Goal: Find specific page/section: Find specific page/section

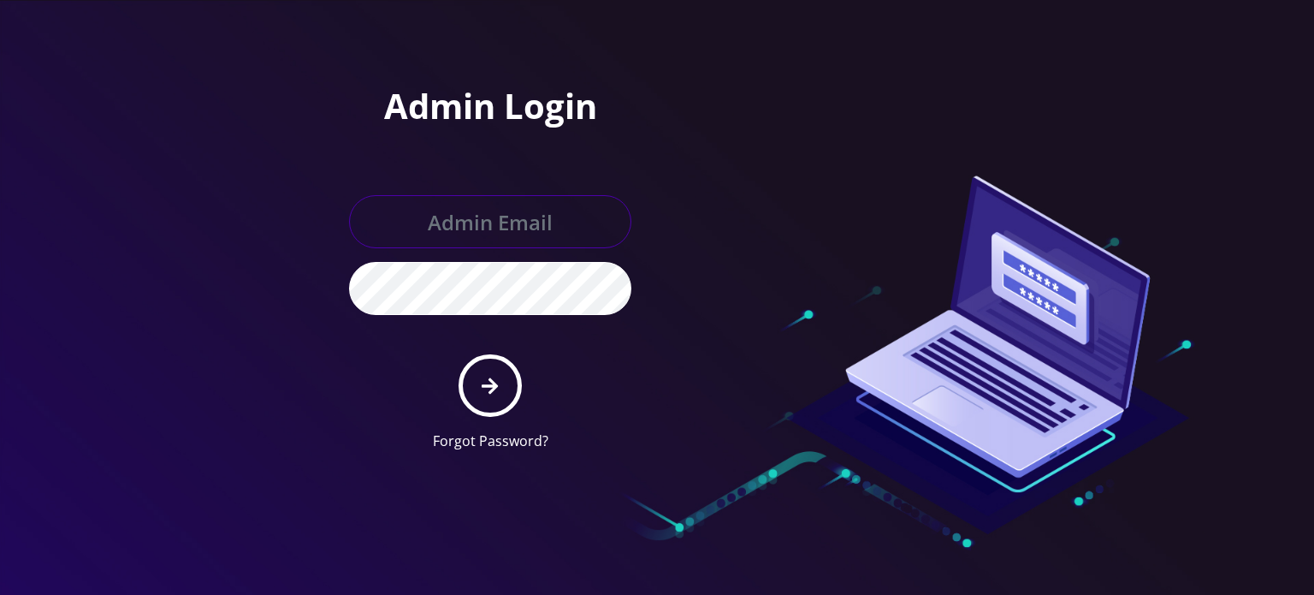
type input "[EMAIL_ADDRESS][DOMAIN_NAME]"
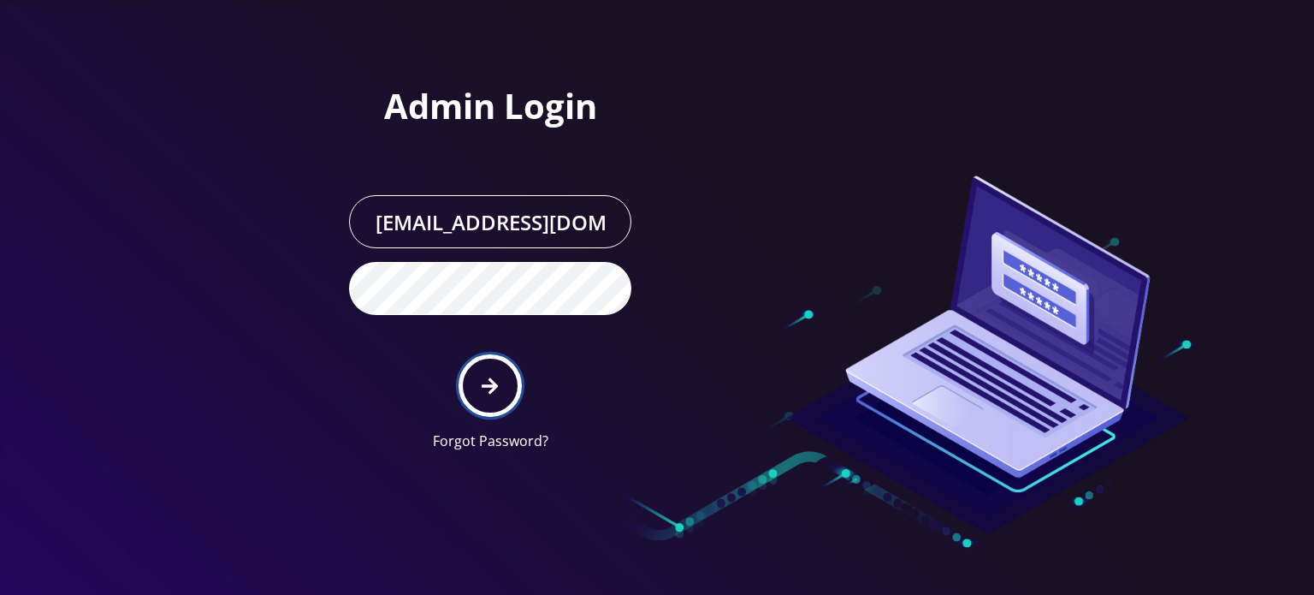
click at [497, 382] on icon "submit" at bounding box center [490, 385] width 16 height 19
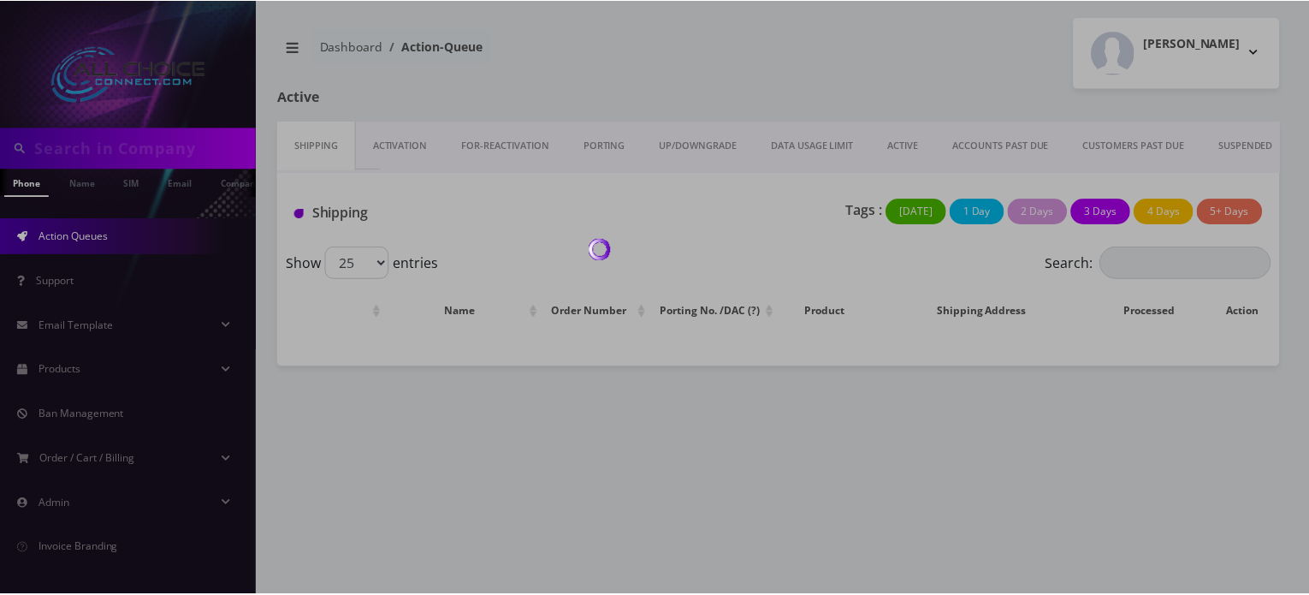
scroll to position [0, 9]
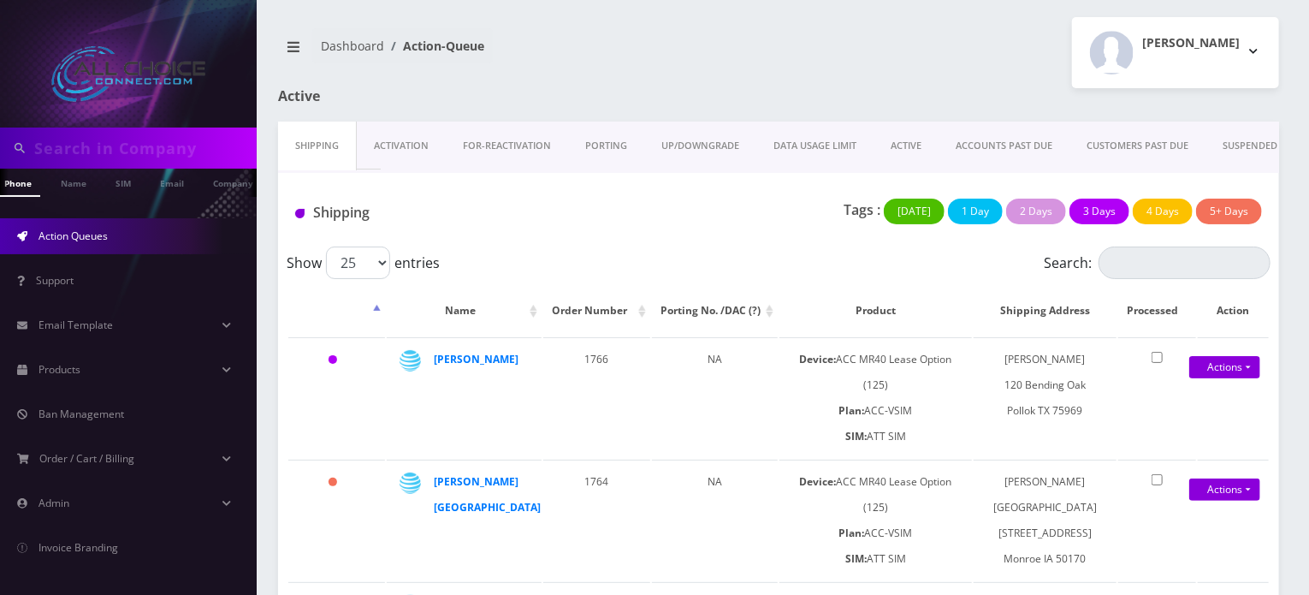
click at [126, 152] on input "text" at bounding box center [143, 148] width 218 height 33
type input "clay"
click at [73, 191] on link "Name" at bounding box center [73, 183] width 43 height 28
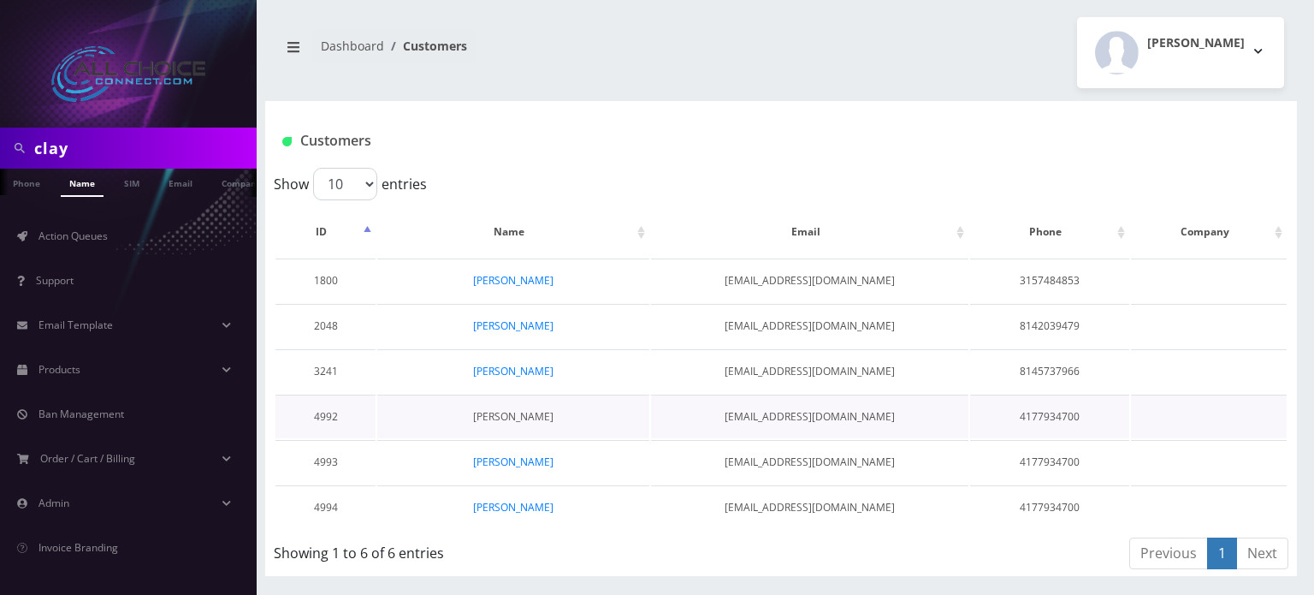
click at [515, 413] on link "Melanie Clay" at bounding box center [513, 416] width 80 height 15
click at [506, 454] on link "[PERSON_NAME]" at bounding box center [513, 461] width 80 height 15
click at [509, 502] on link "[PERSON_NAME]" at bounding box center [513, 507] width 80 height 15
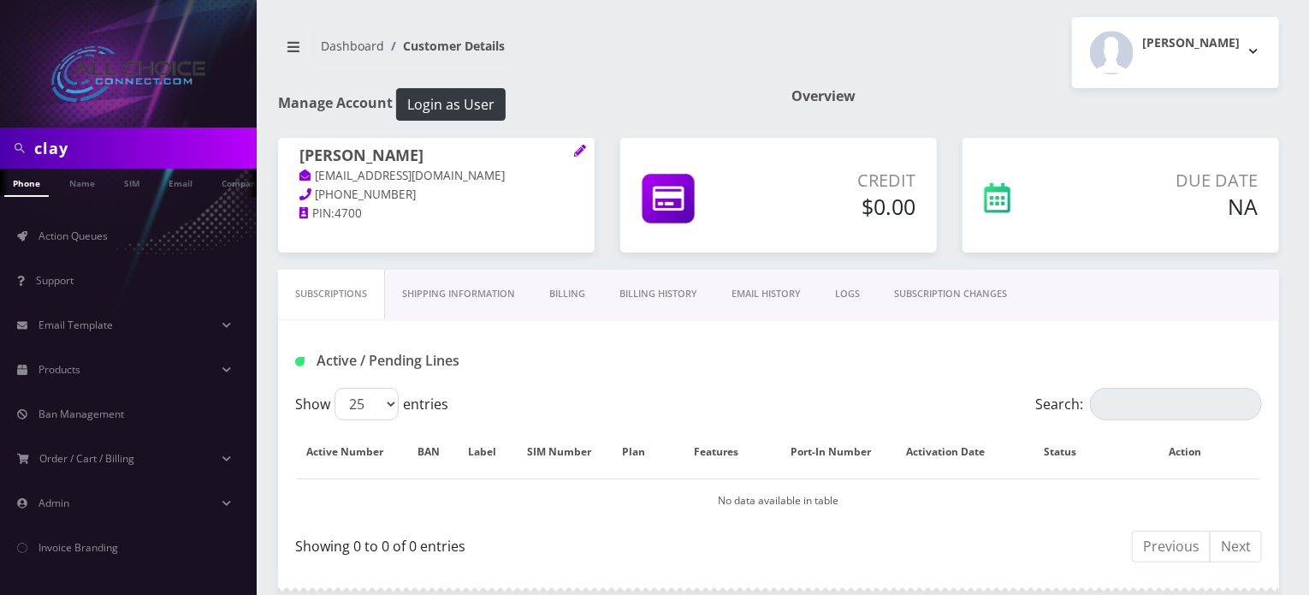
click at [681, 293] on link "Billing History" at bounding box center [658, 293] width 112 height 49
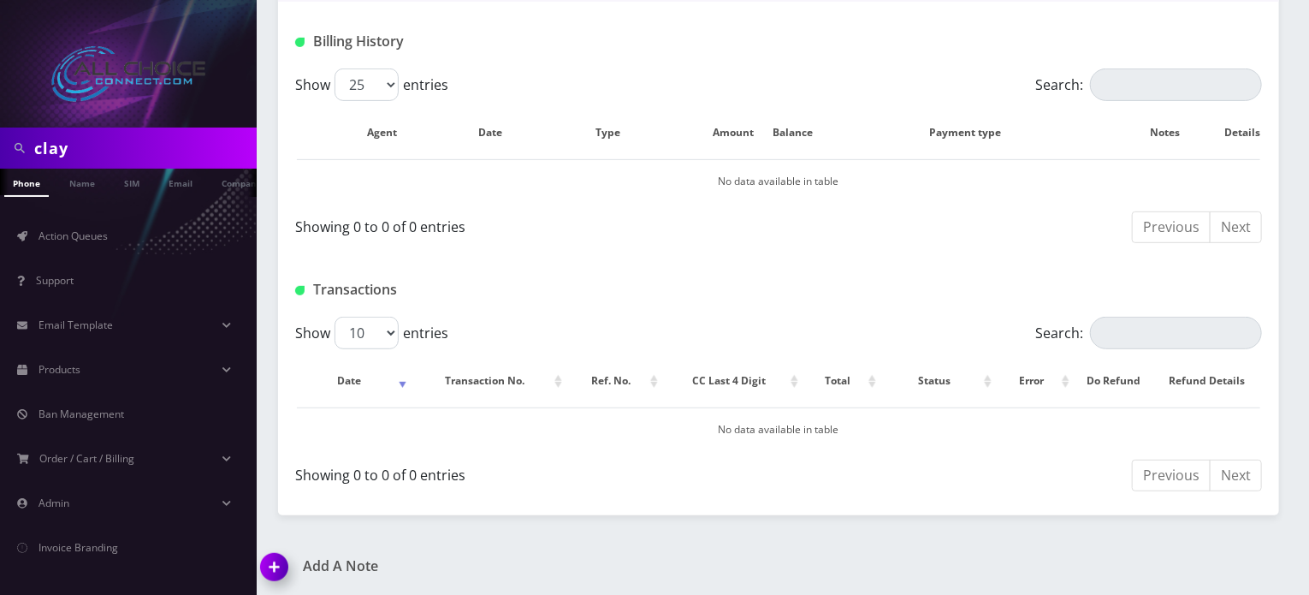
scroll to position [0, 9]
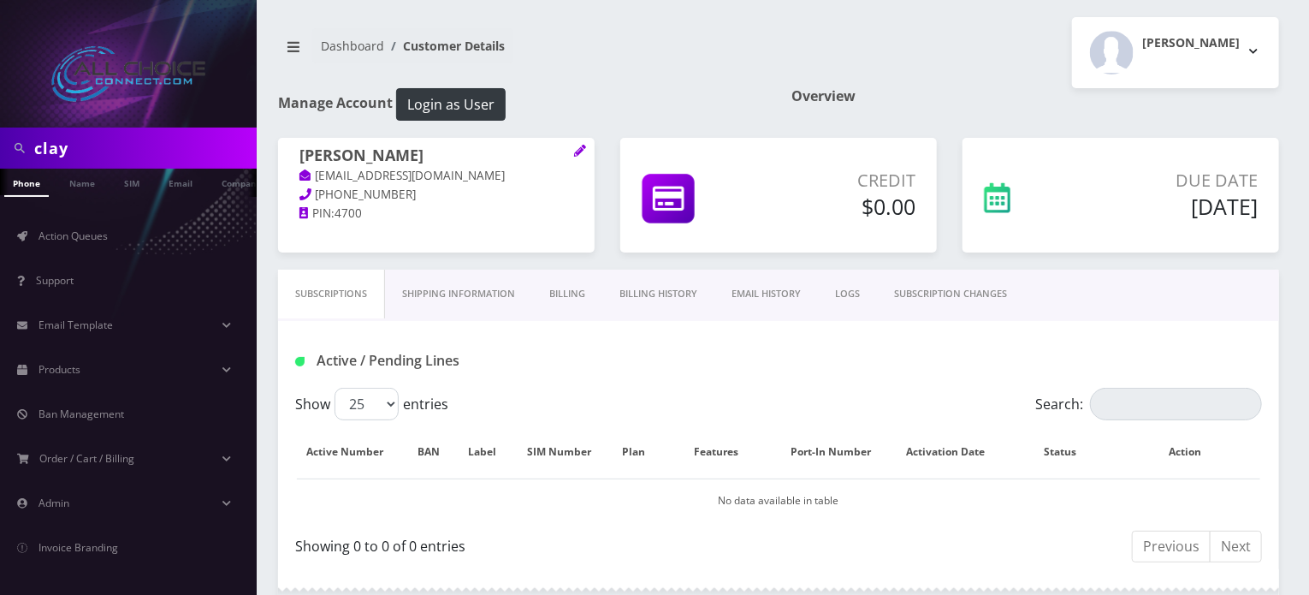
click at [654, 281] on link "Billing History" at bounding box center [658, 293] width 112 height 49
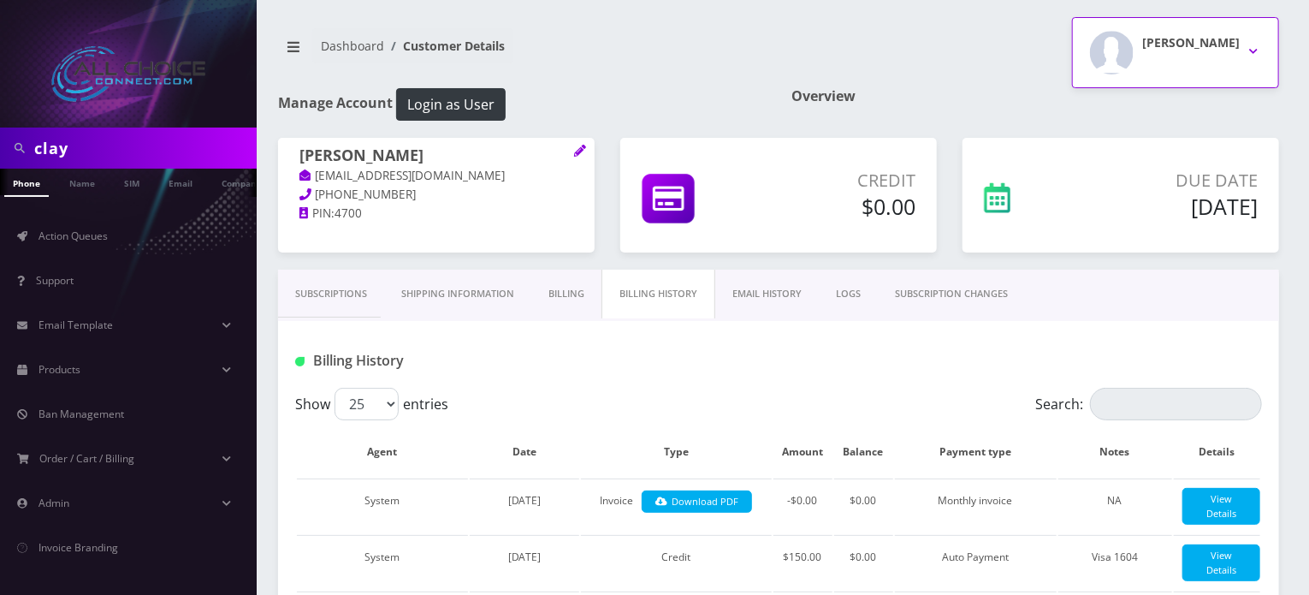
click at [1209, 62] on div "Rob W" at bounding box center [1191, 53] width 98 height 44
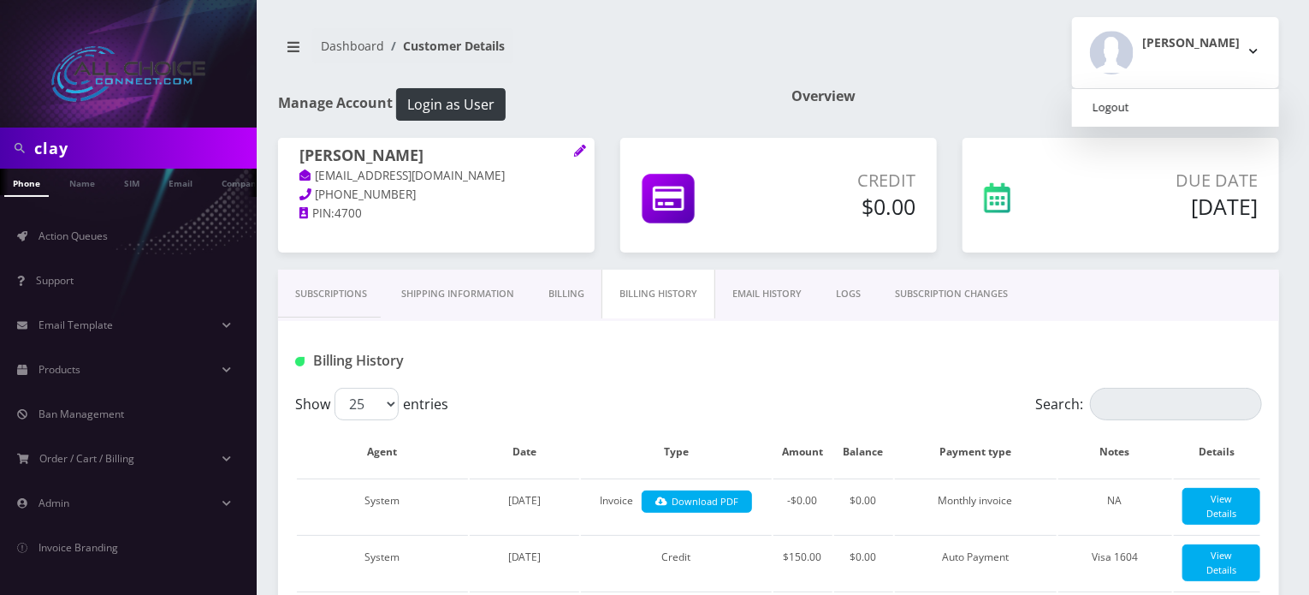
click at [1172, 109] on link "Logout" at bounding box center [1175, 108] width 207 height 24
